Goal: Ask a question

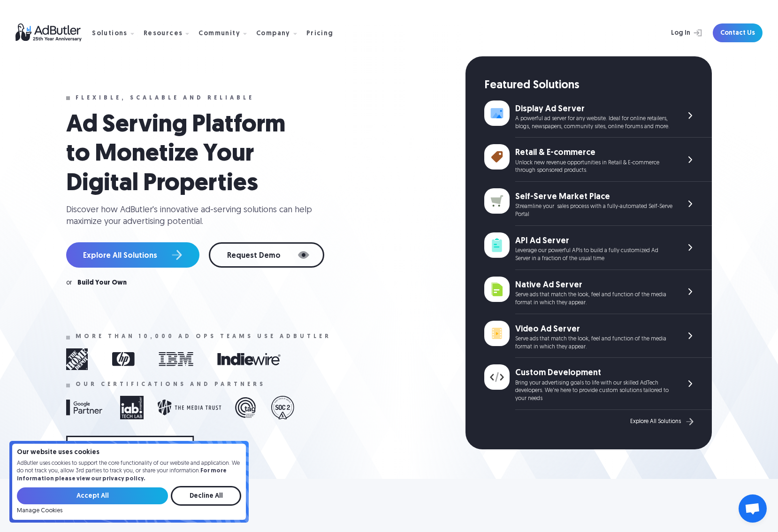
click at [344, 330] on div "Flexible, scalable and reliable Ad Serving Platform to Monetize Your Digital Pr…" at bounding box center [265, 278] width 399 height 444
click at [310, 33] on div "Pricing" at bounding box center [319, 34] width 27 height 7
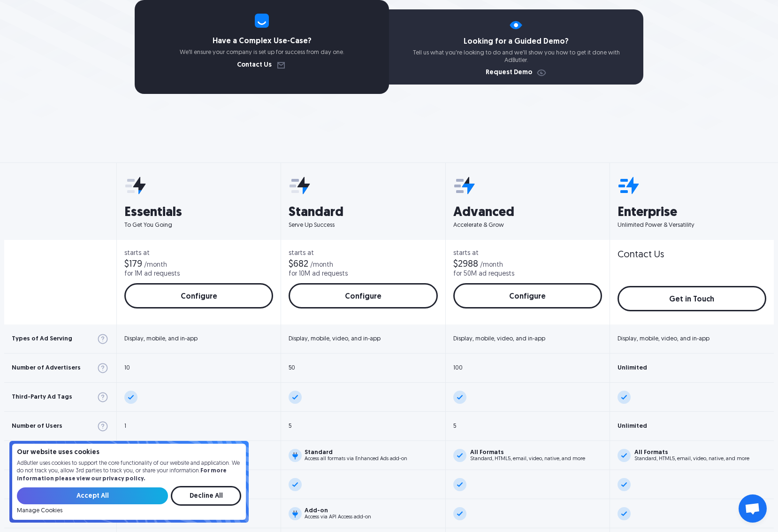
scroll to position [212, 0]
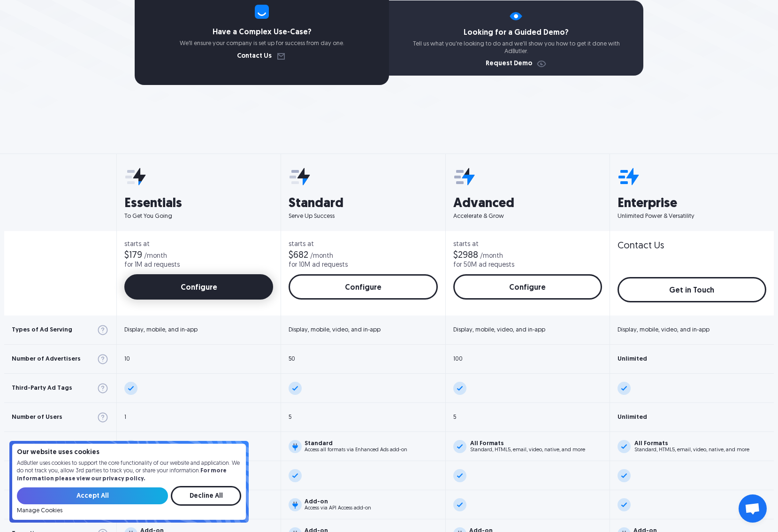
click at [191, 283] on link "Configure" at bounding box center [198, 286] width 149 height 25
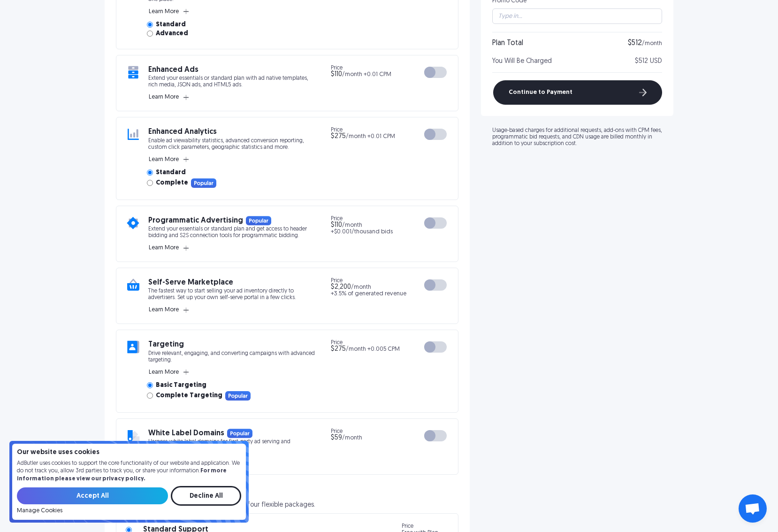
scroll to position [415, 0]
click at [188, 159] on rect "button" at bounding box center [186, 159] width 5 height 0
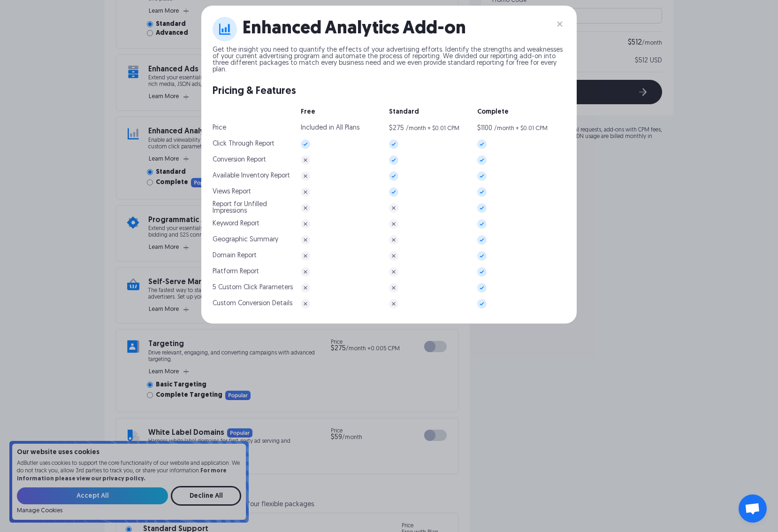
click at [46, 169] on div "Enhanced Analytics Add-on Get the insight you need to quantify the effects of y…" at bounding box center [389, 266] width 778 height 532
click at [560, 19] on img at bounding box center [559, 23] width 11 height 11
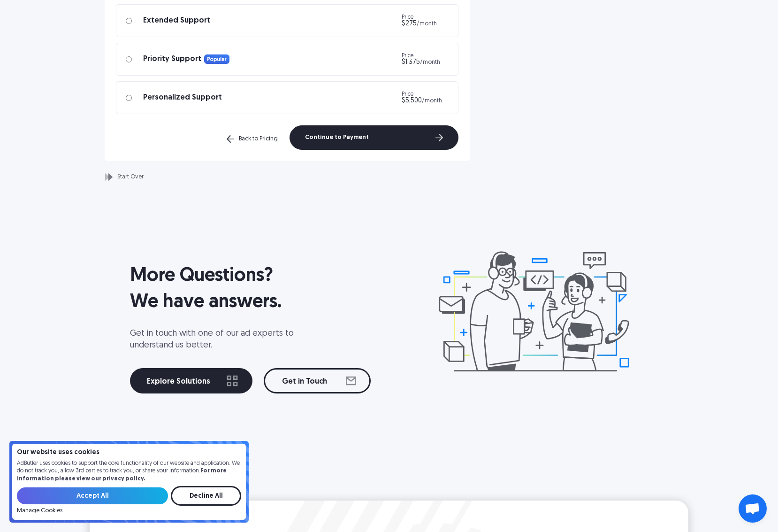
scroll to position [970, 0]
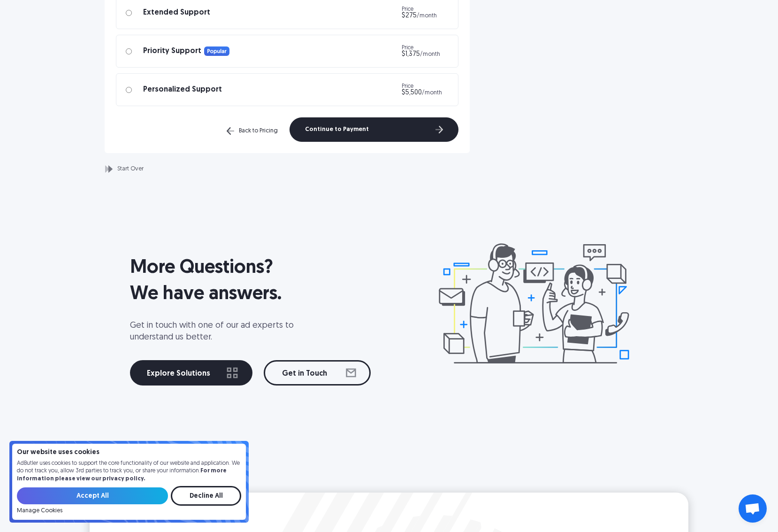
click at [752, 501] on span "Open chat" at bounding box center [753, 508] width 28 height 28
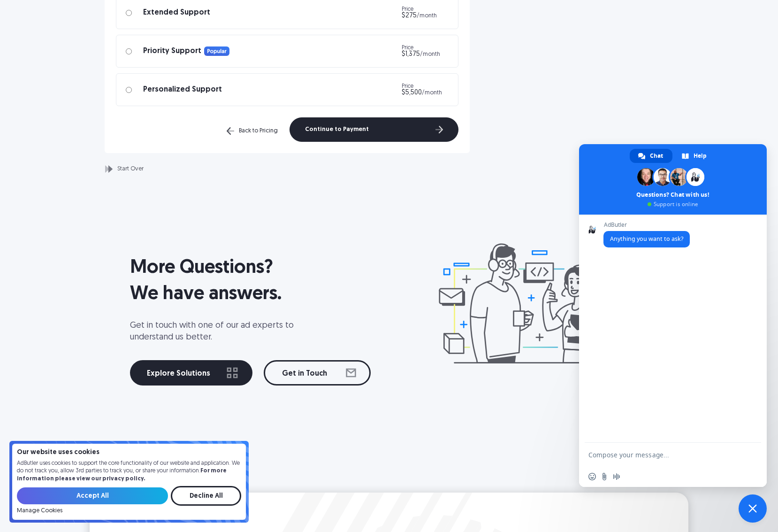
click at [622, 453] on textarea "Compose your message..." at bounding box center [664, 454] width 150 height 23
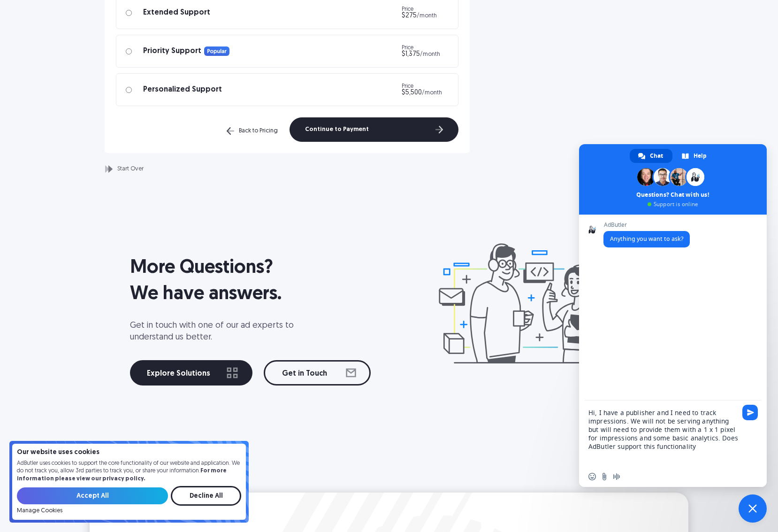
type textarea "Hi, I have a publisher and I need to track impressions. We will not be serving …"
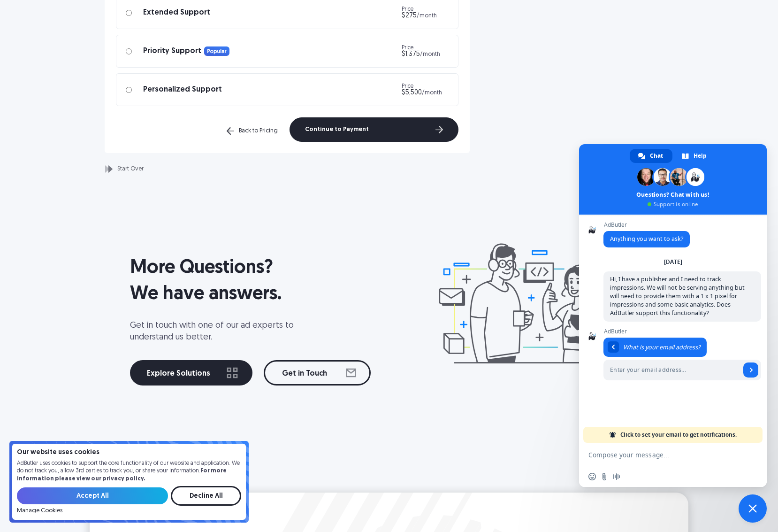
scroll to position [57, 0]
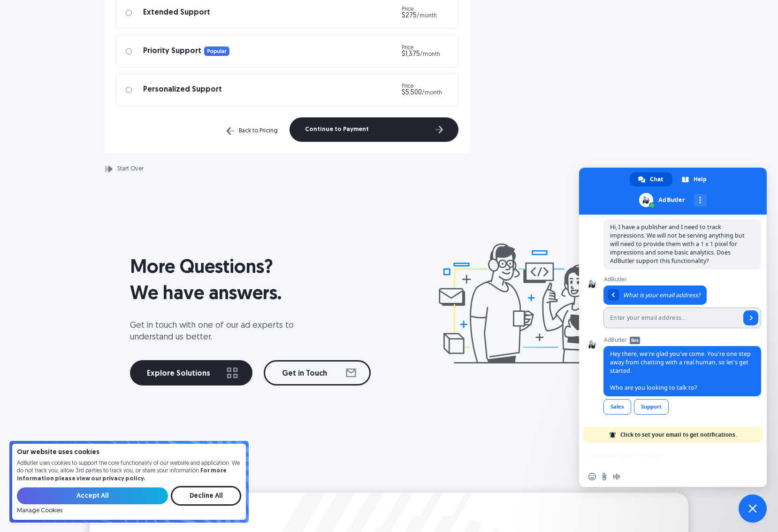
click at [644, 317] on input "Enter your email address..." at bounding box center [672, 317] width 137 height 21
type input "ron@joustagency.com"
click at [648, 406] on link "Support" at bounding box center [651, 406] width 35 height 15
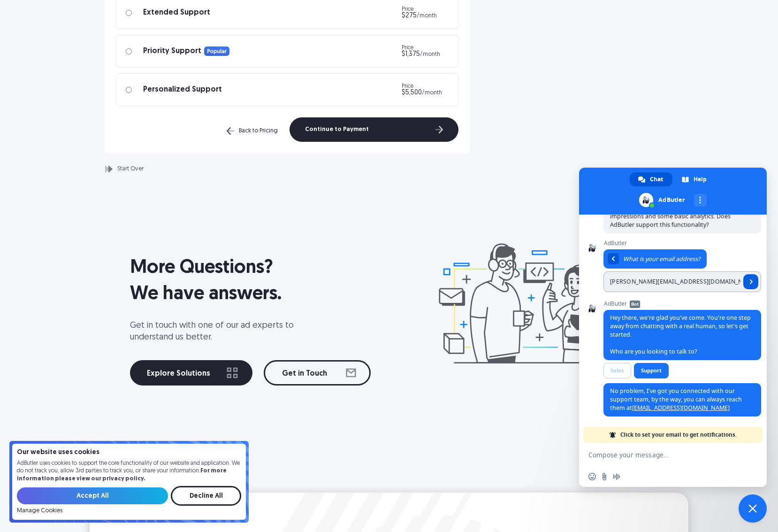
click at [755, 280] on link "Send" at bounding box center [750, 281] width 15 height 15
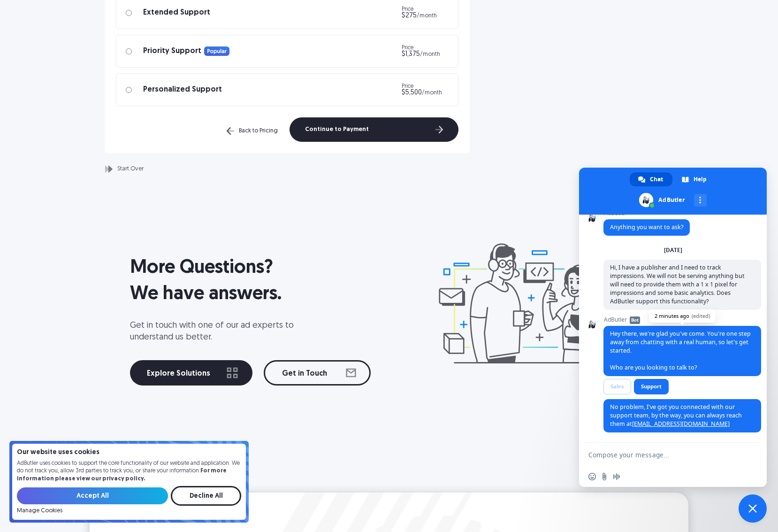
scroll to position [11, 0]
click at [657, 389] on span "Sales Support" at bounding box center [638, 387] width 68 height 17
